Goal: Answer question/provide support

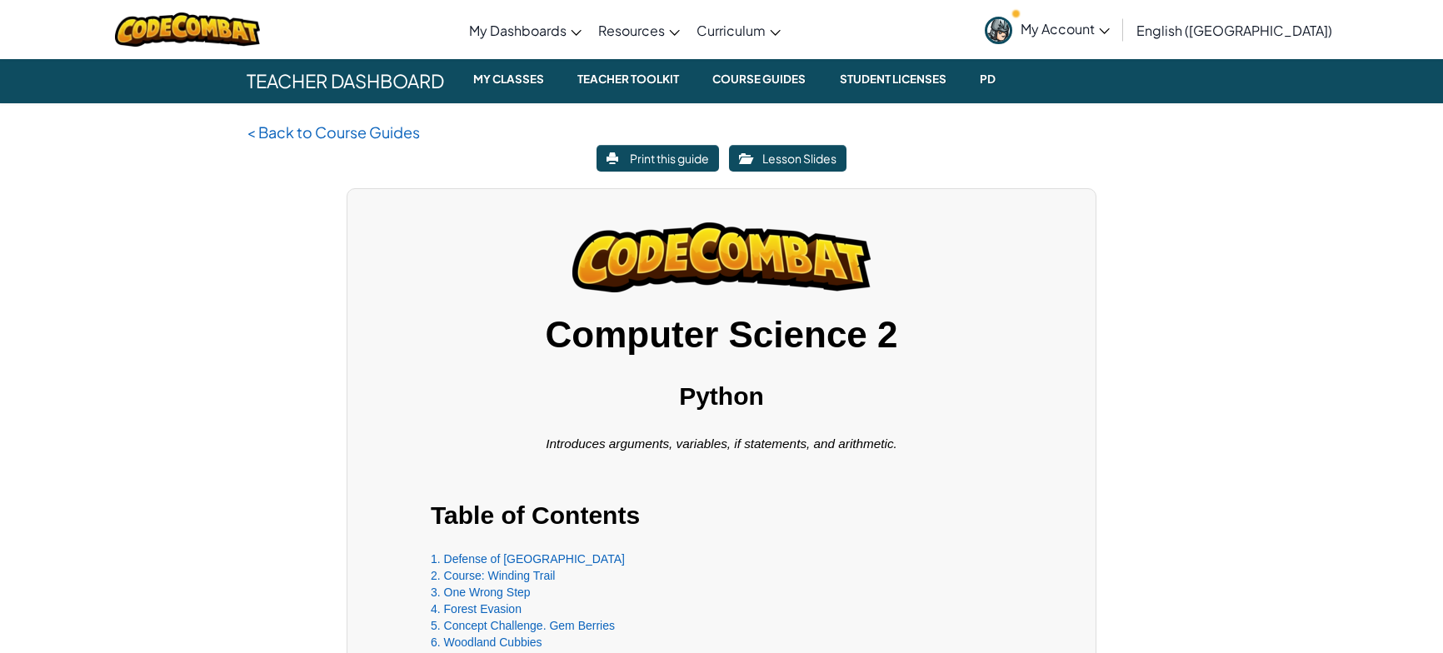
scroll to position [502, 0]
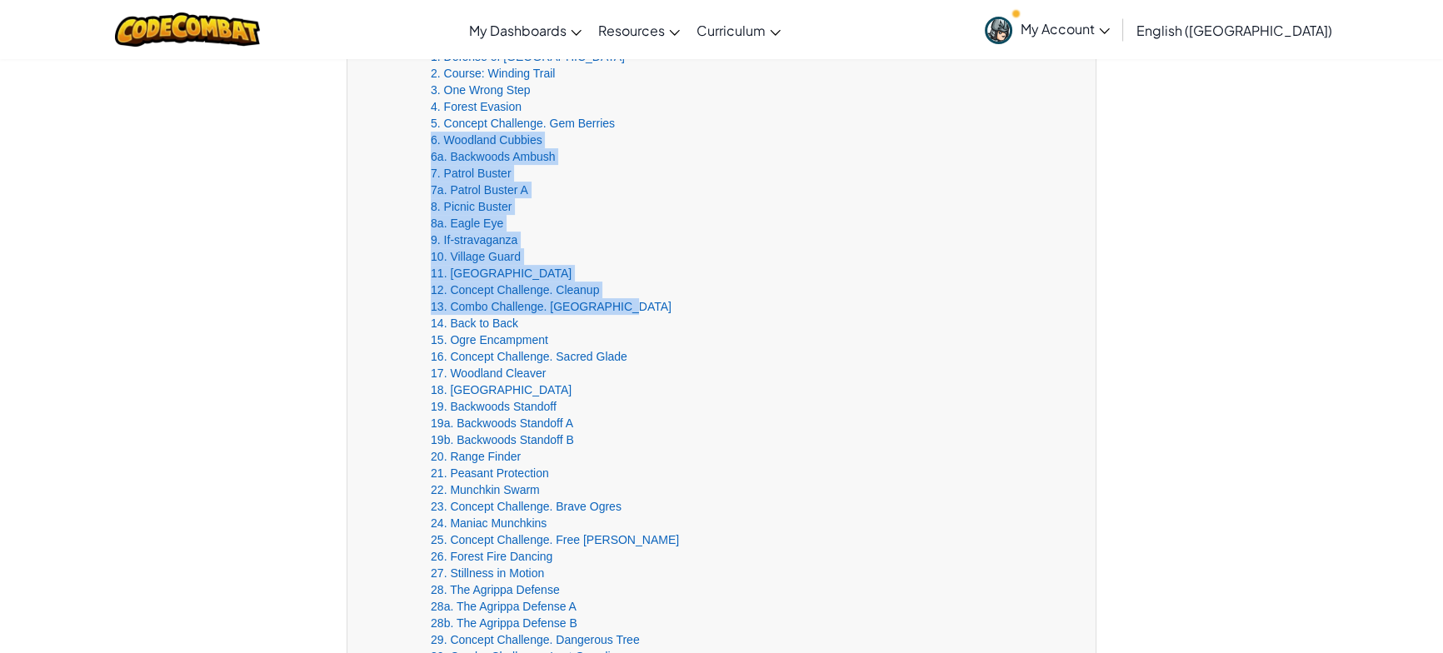
click at [641, 215] on div "8a. Eagle Eye" at bounding box center [722, 223] width 582 height 17
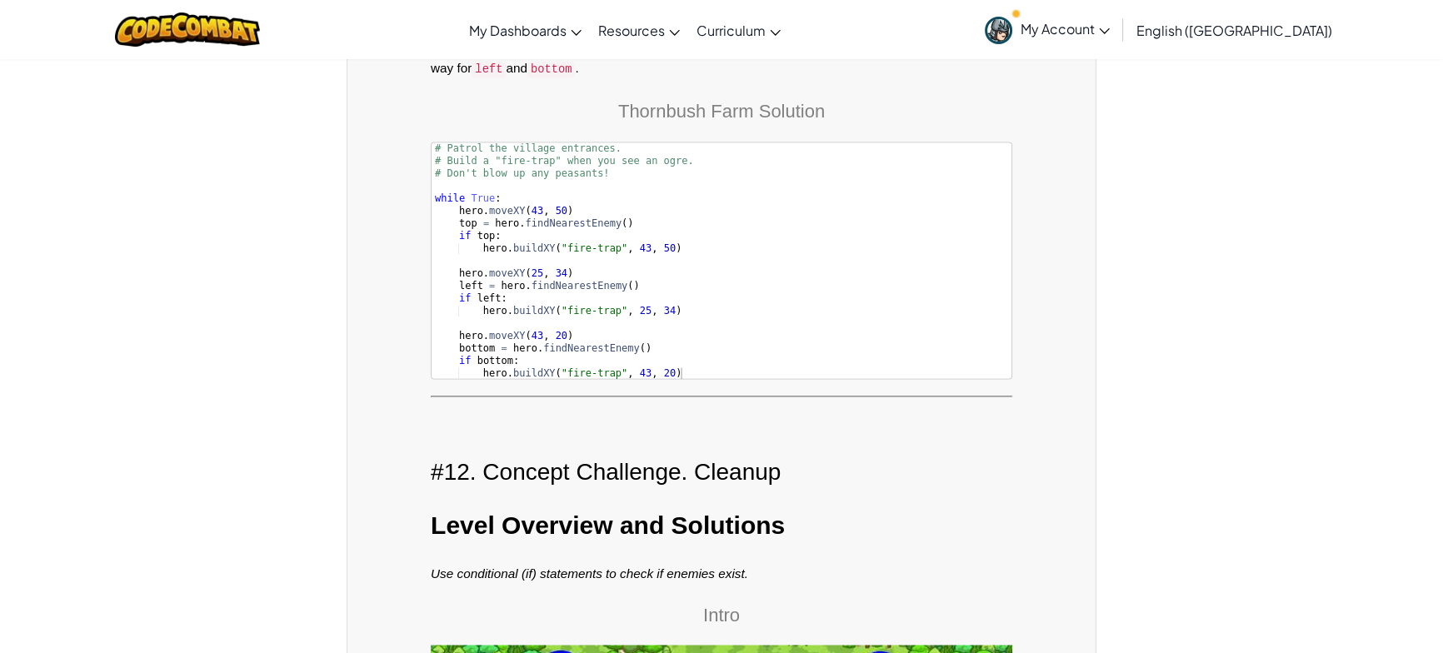
scroll to position [19267, 0]
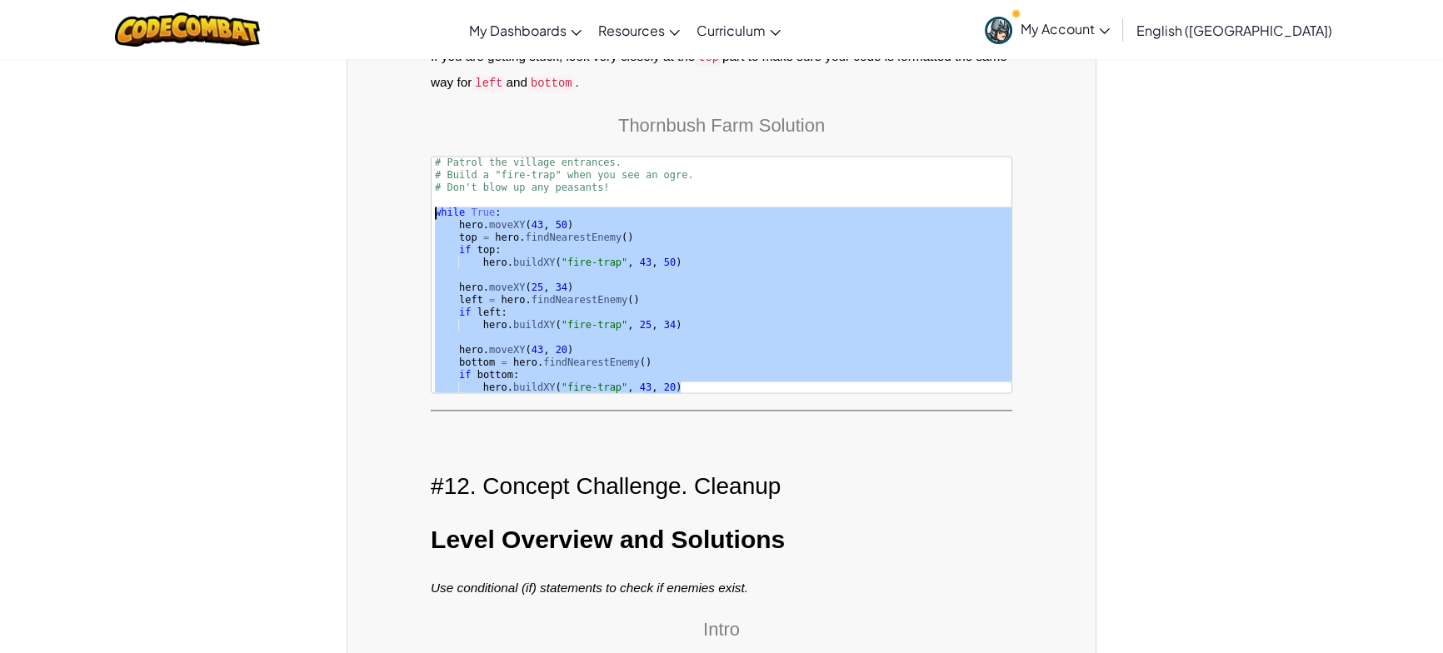
drag, startPoint x: 632, startPoint y: 312, endPoint x: 432, endPoint y: 159, distance: 252.6
click at [431, 160] on pre "hero.buildXY("fire-trap", 43, 20) 1 2 3 4 5 6 7 8 9 10 11 12 13 14 15 16 17 18 …" at bounding box center [722, 274] width 582 height 237
type textarea "while True: hero.moveXY(43, 50)"
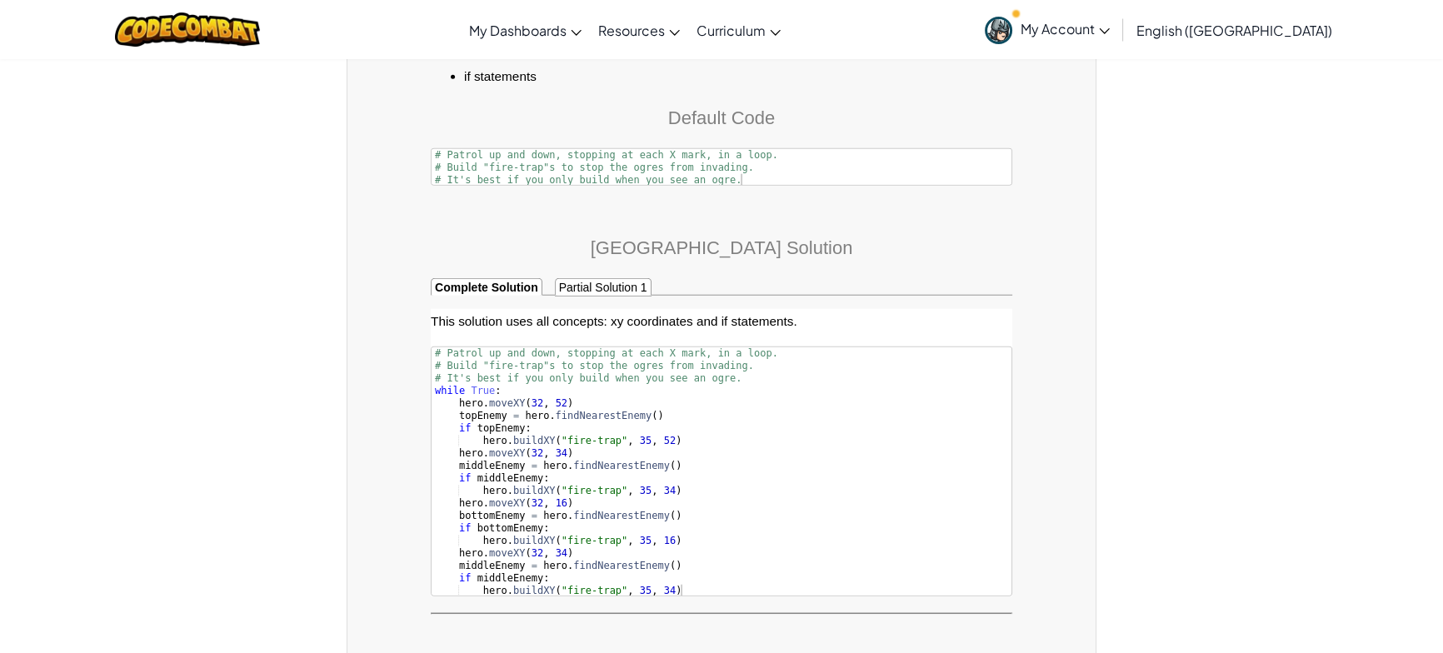
scroll to position [21186, 0]
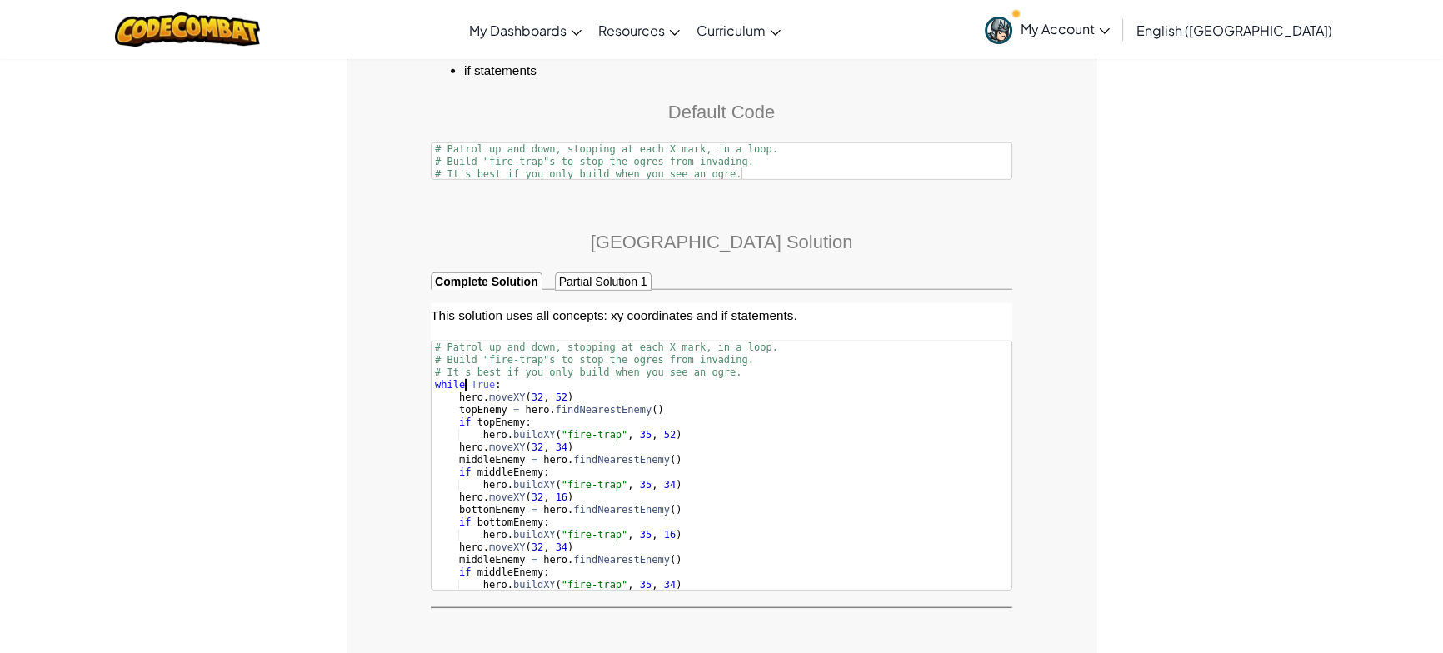
click at [464, 342] on div "# Patrol up and down, stopping at each X mark, in a loop. · # Build "fire-trap"…" at bounding box center [722, 479] width 580 height 275
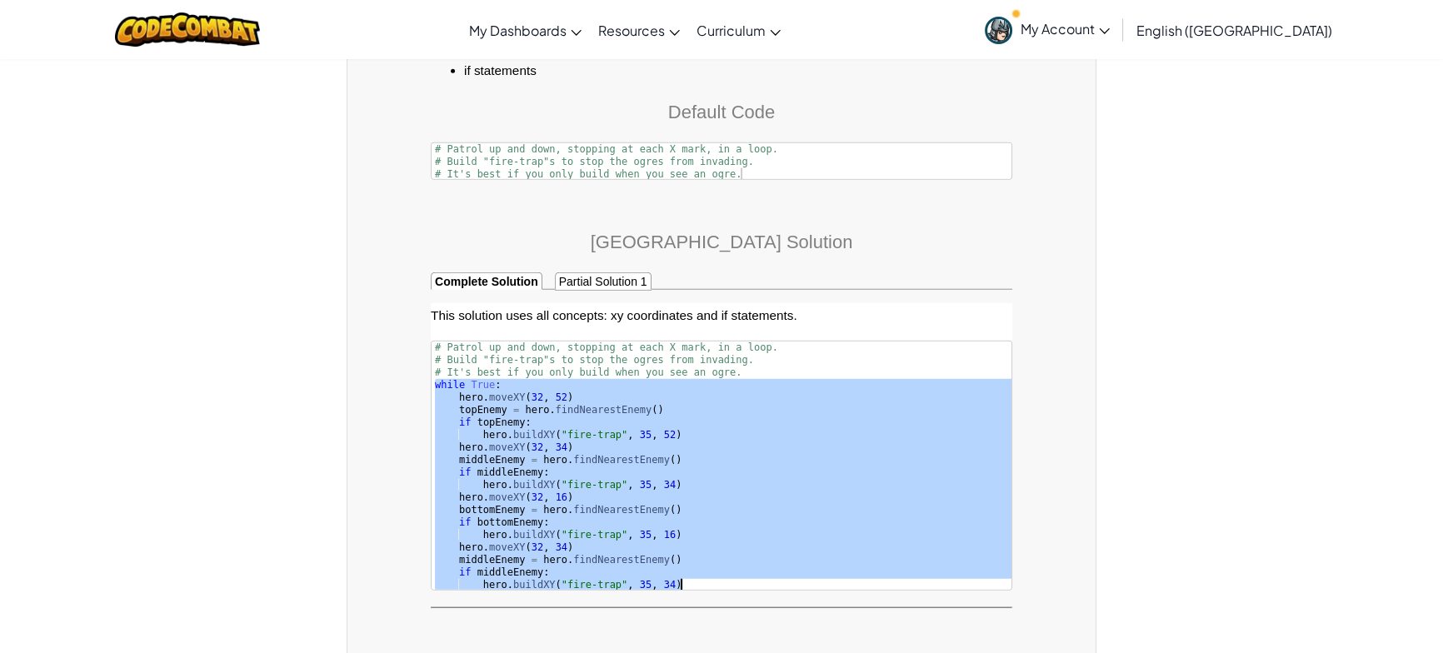
drag, startPoint x: 464, startPoint y: 333, endPoint x: 646, endPoint y: 529, distance: 267.1
click at [646, 529] on div "# Patrol up and down, stopping at each X mark, in a loop. · # Build "fire-trap"…" at bounding box center [722, 479] width 580 height 275
type textarea "if middleEnemy: hero.buildXY("fire-trap", 35, 34)"
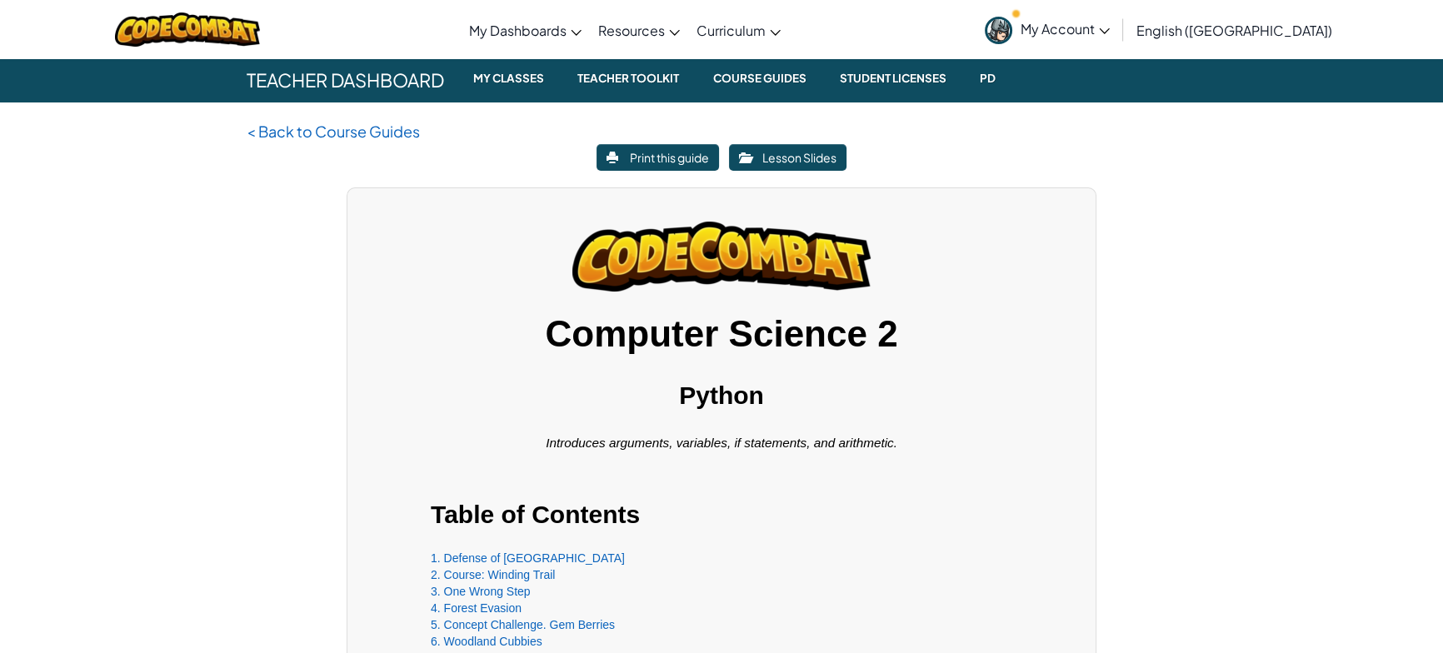
scroll to position [0, 0]
